Goal: Check status: Check status

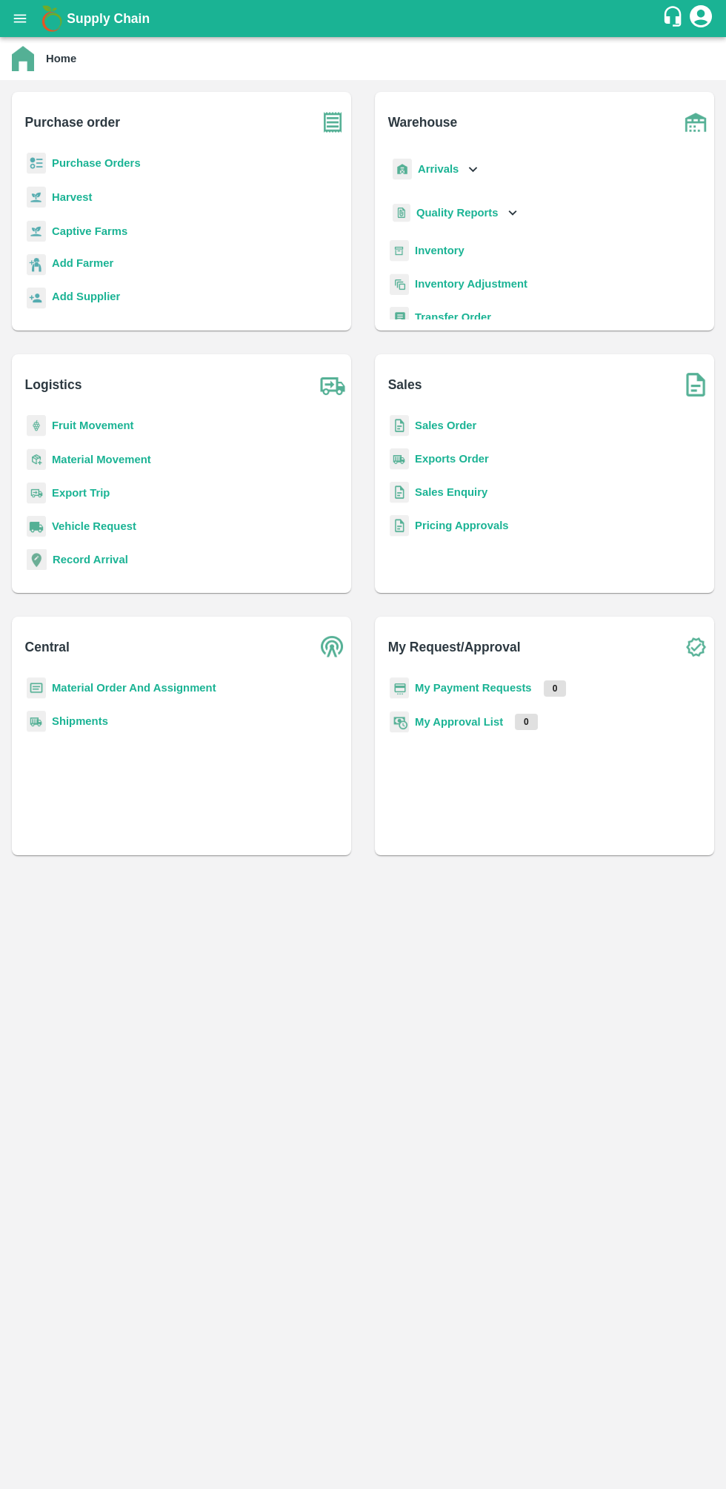
click at [427, 425] on b "Sales Order" at bounding box center [446, 425] width 62 height 12
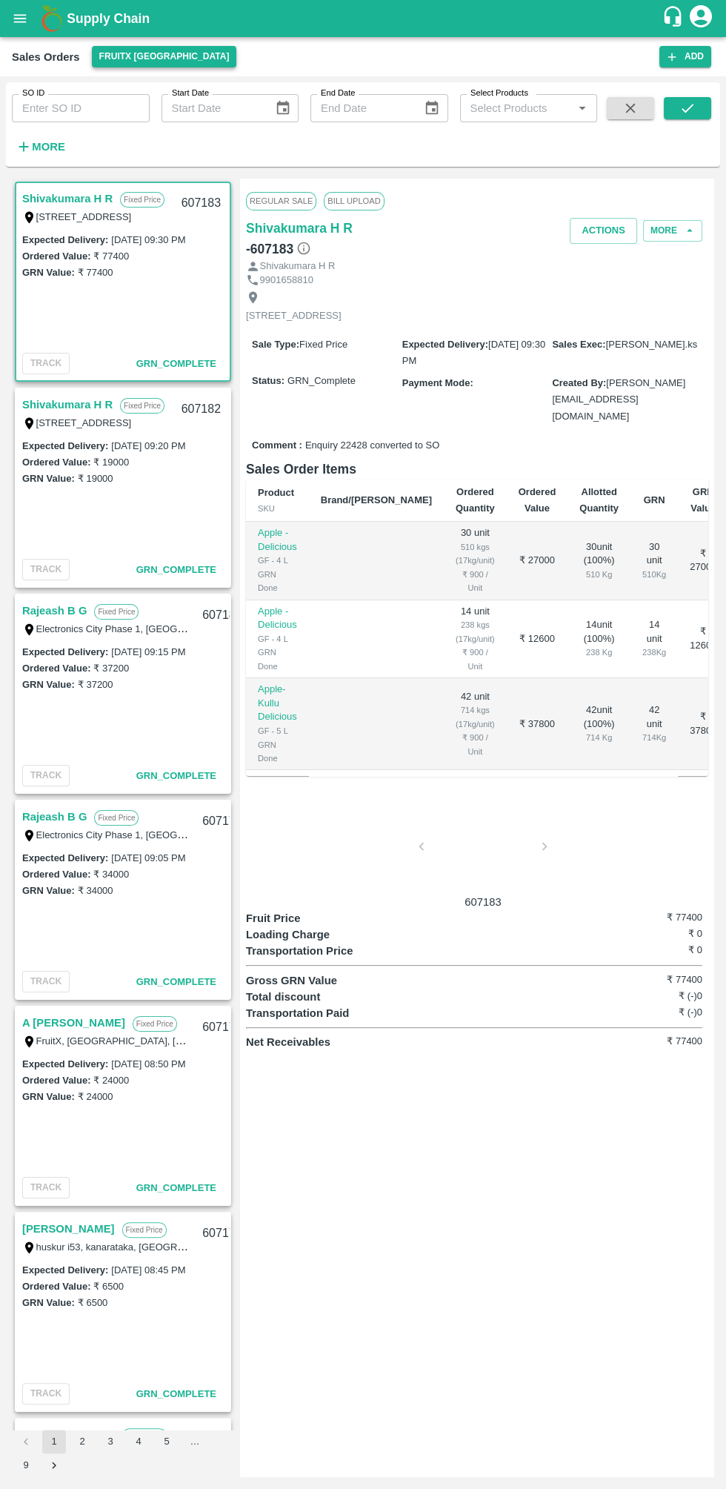
click at [102, 58] on button "FruitX [GEOGRAPHIC_DATA]" at bounding box center [164, 56] width 145 height 21
click at [116, 86] on li "Direct Customer" at bounding box center [169, 86] width 170 height 25
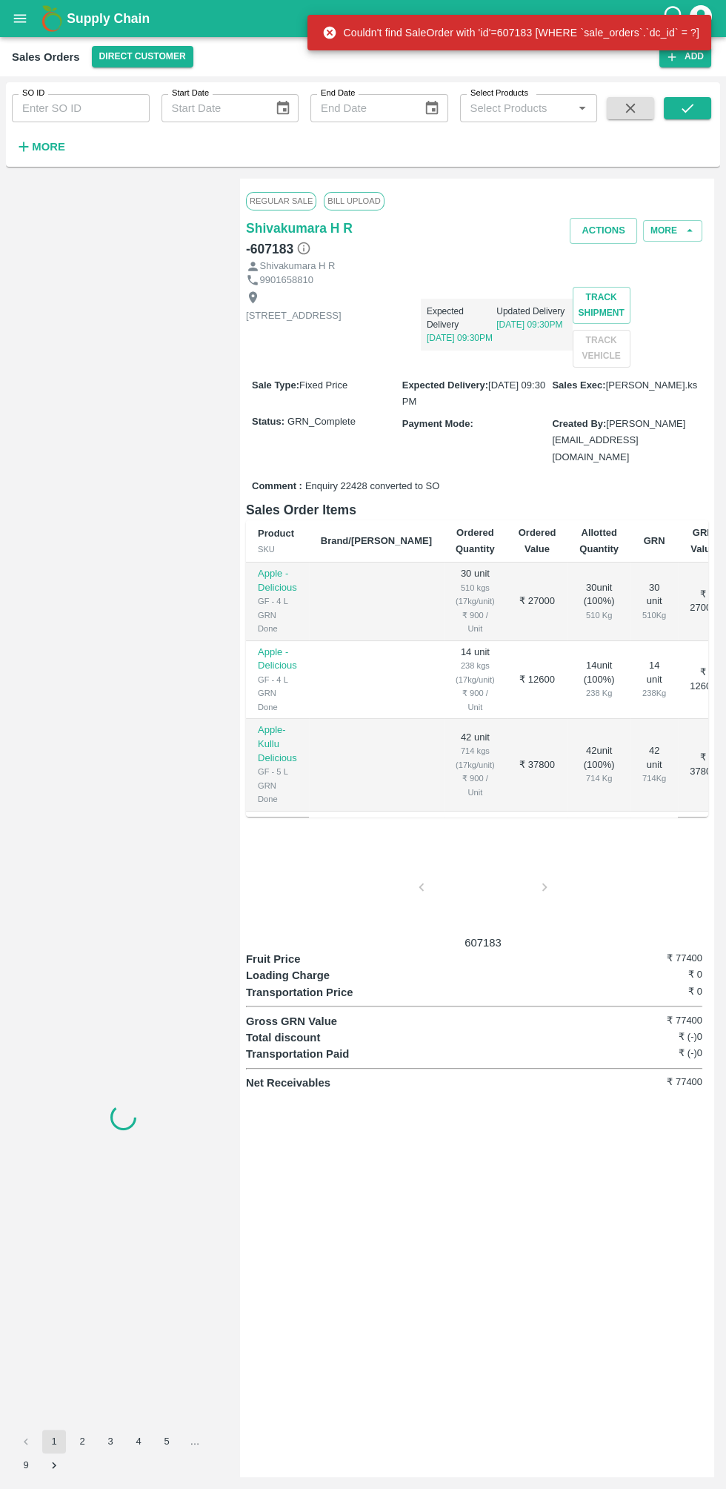
click at [39, 108] on input "SO ID" at bounding box center [81, 108] width 138 height 28
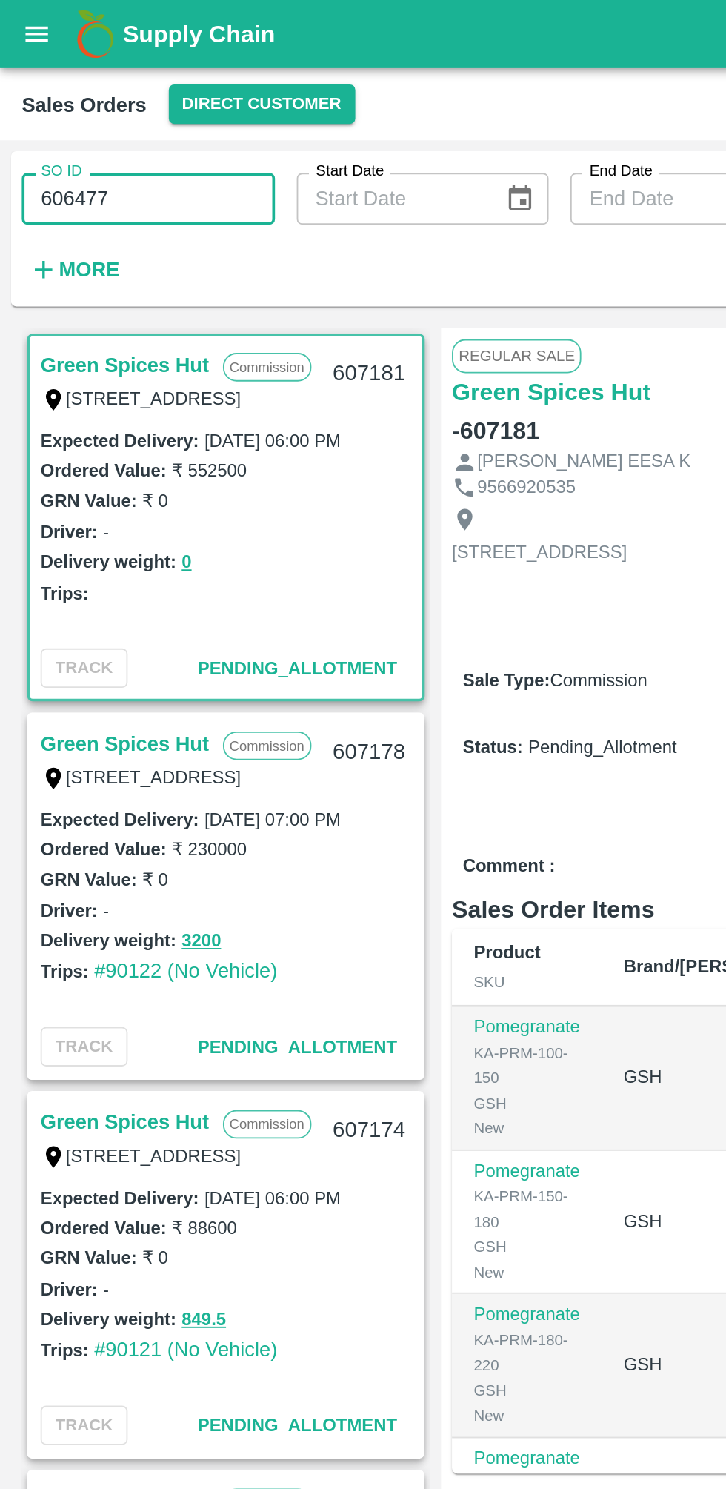
type input "606477"
click at [46, 153] on strong "More" at bounding box center [48, 147] width 33 height 12
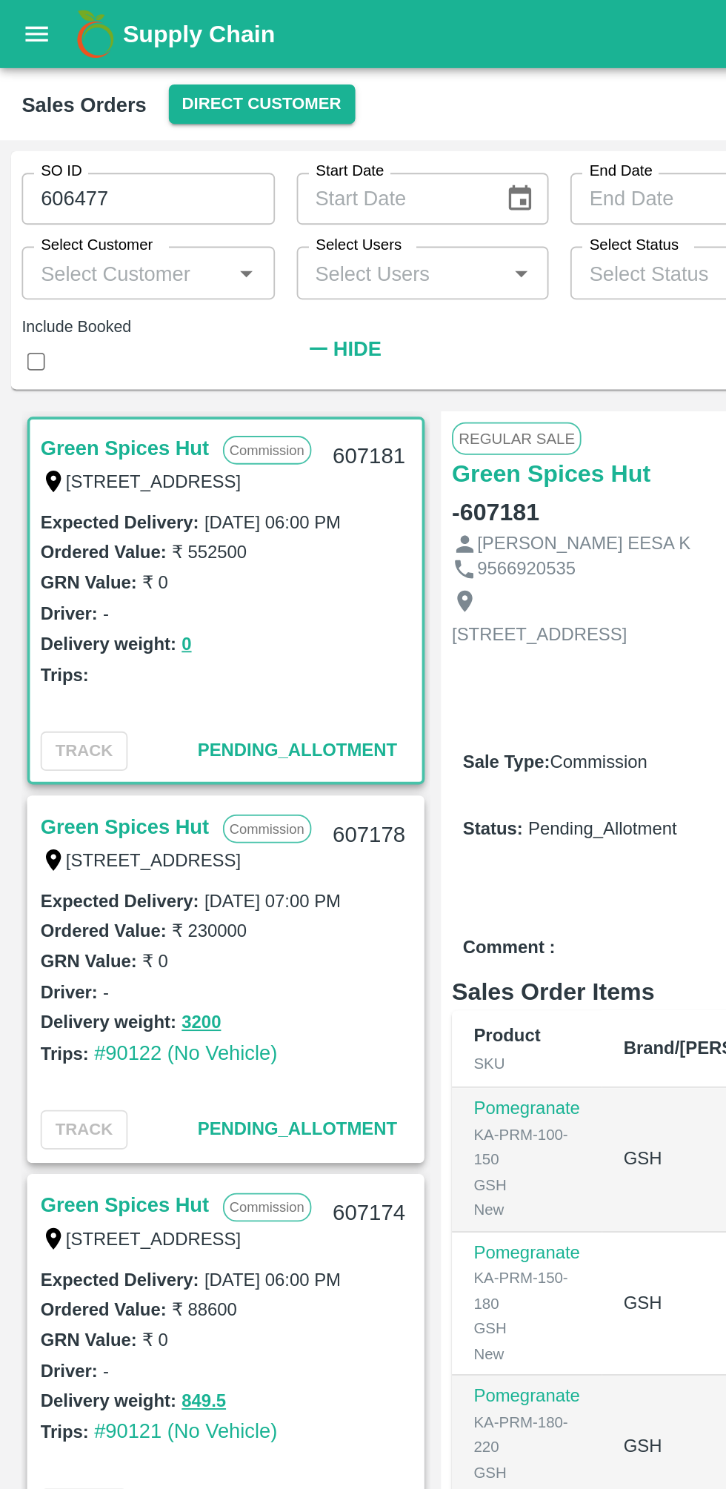
click at [24, 192] on input "checkbox" at bounding box center [20, 197] width 10 height 10
checkbox input "true"
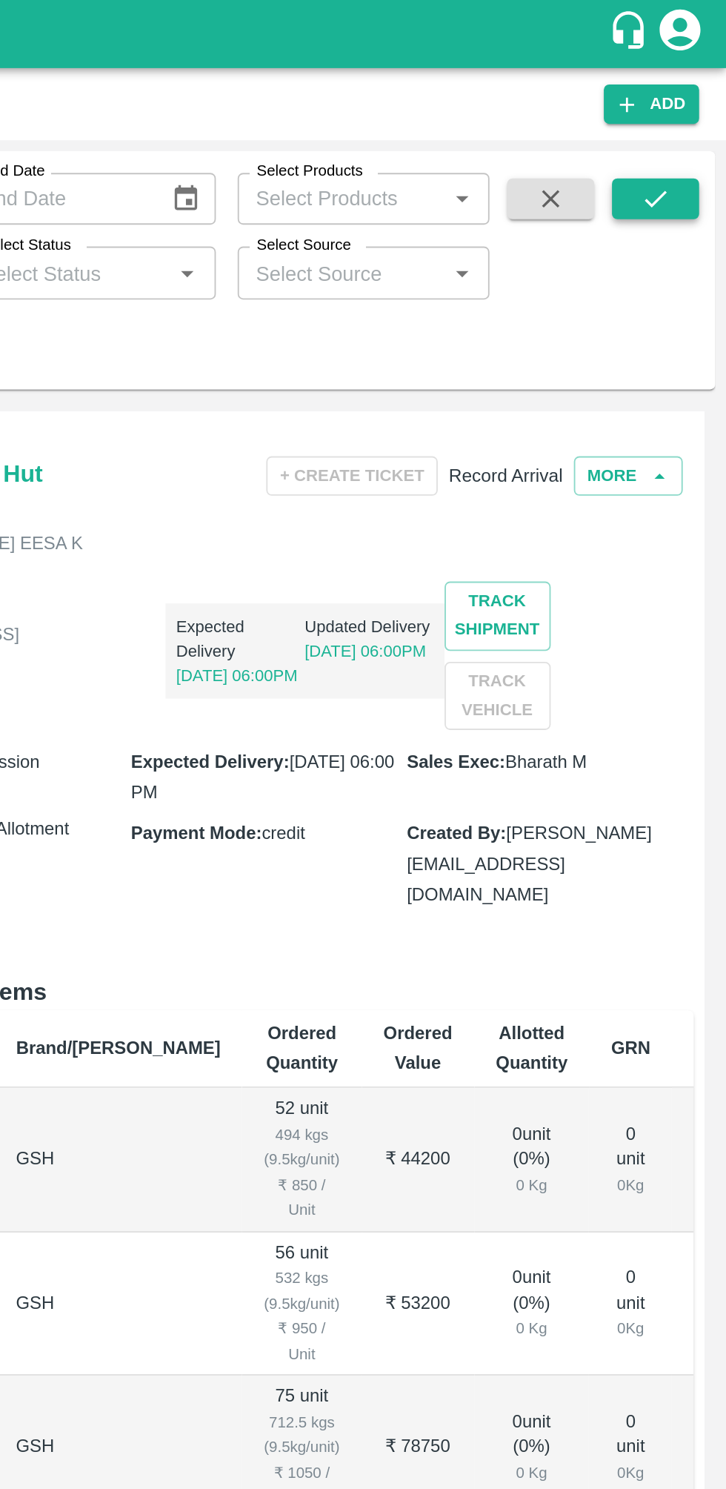
click at [689, 97] on button "submit" at bounding box center [687, 108] width 47 height 22
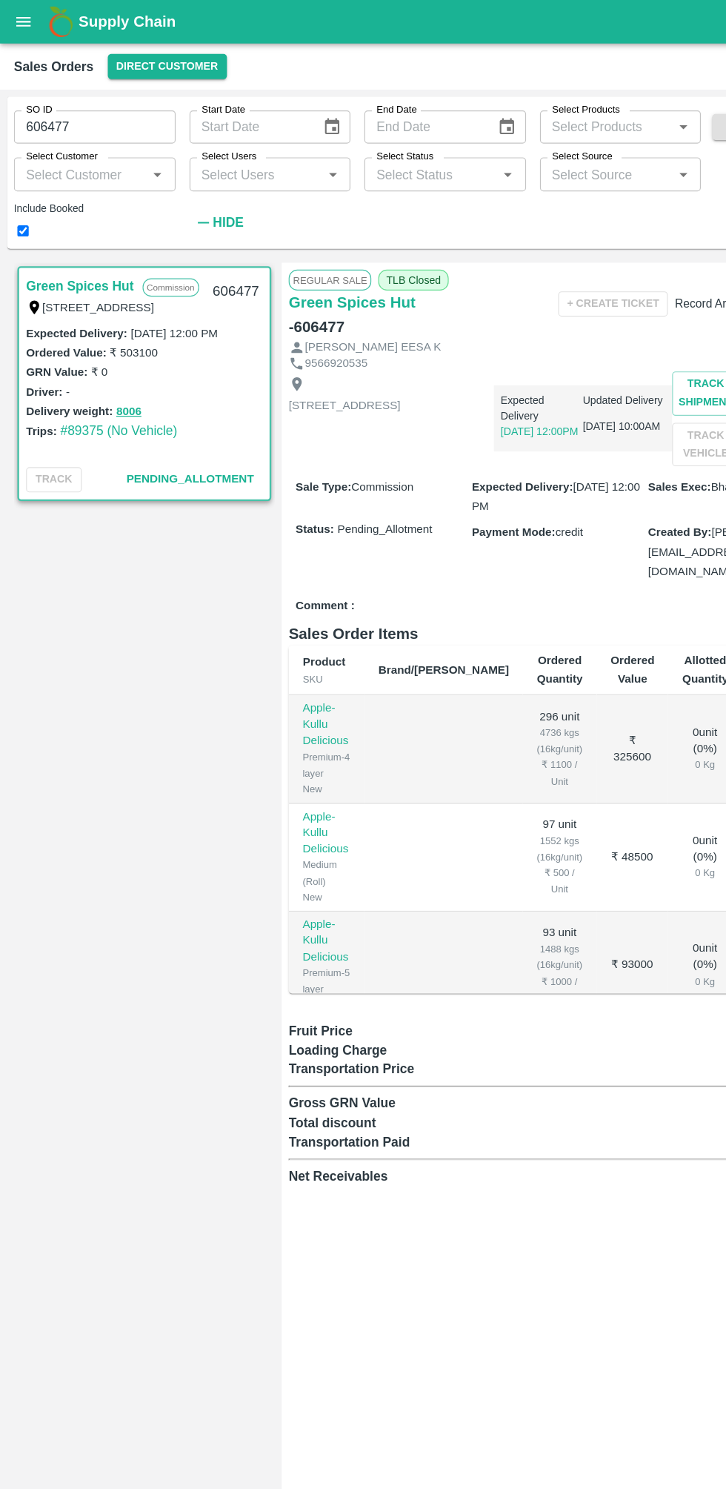
click at [63, 107] on input "606477" at bounding box center [81, 108] width 138 height 28
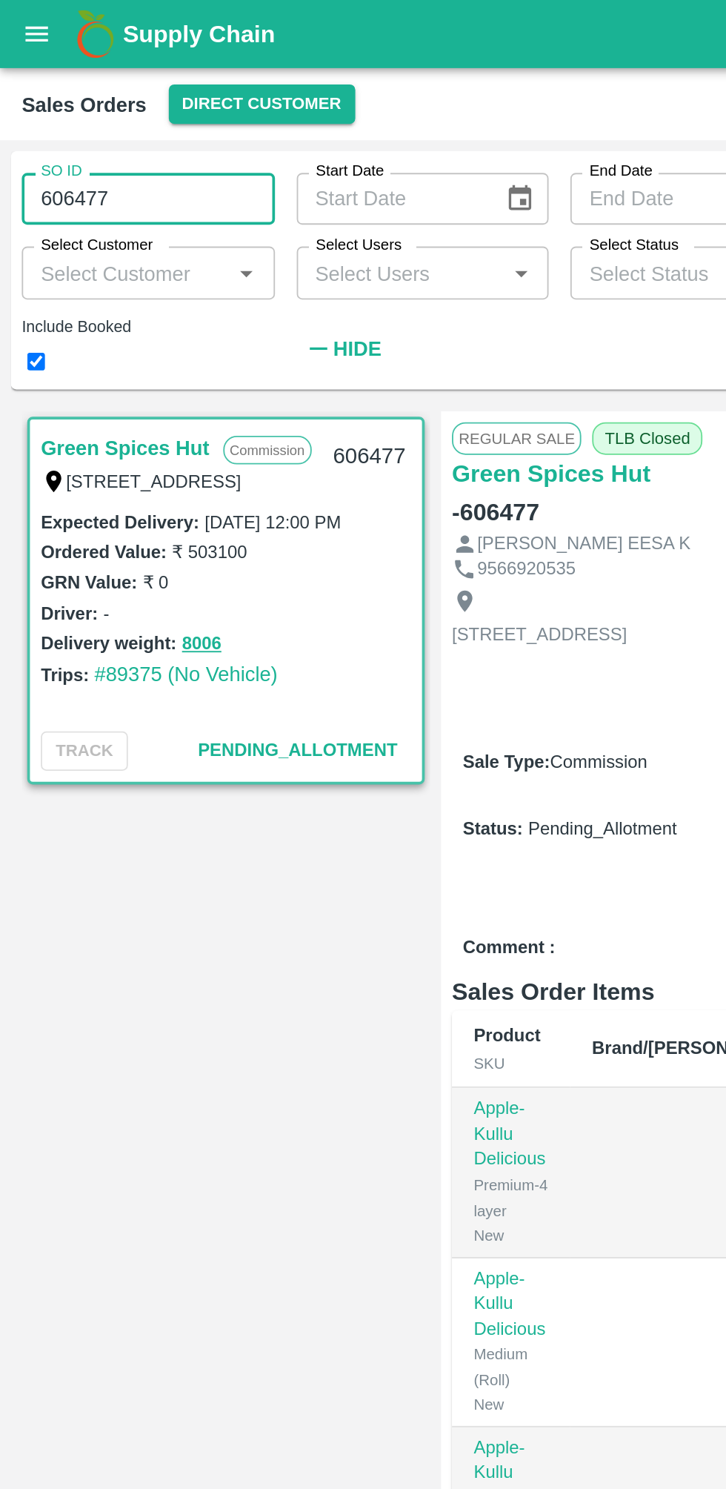
click at [42, 107] on input "606477" at bounding box center [81, 108] width 138 height 28
click at [51, 107] on input "606477" at bounding box center [81, 108] width 138 height 28
type input "60647"
